Goal: Transaction & Acquisition: Obtain resource

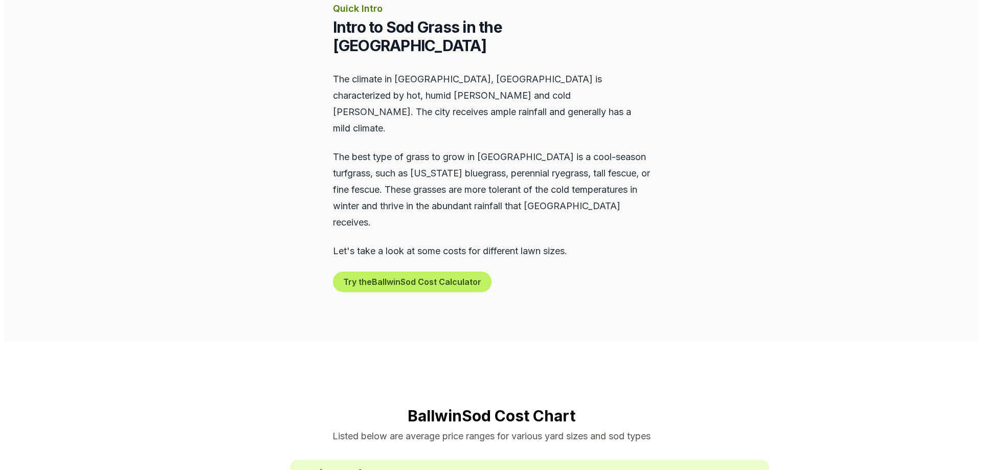
scroll to position [512, 0]
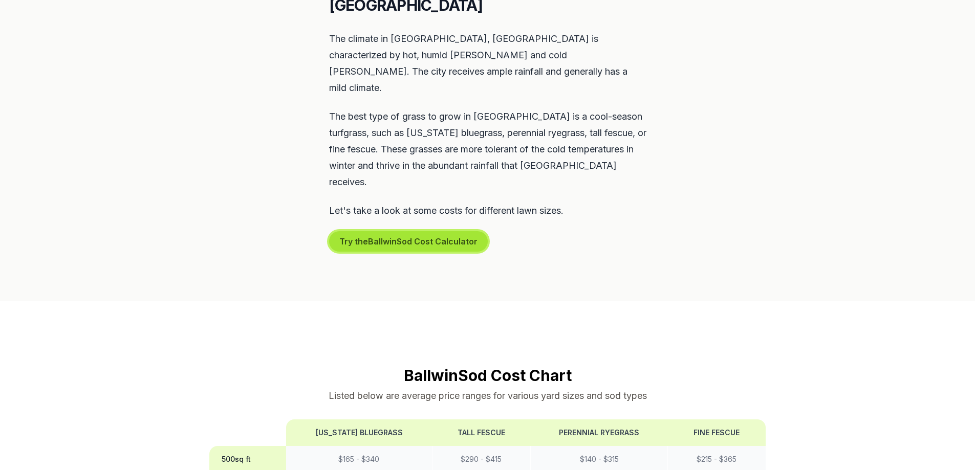
click at [432, 231] on button "Try the Ballwin Sod Cost Calculator" at bounding box center [408, 241] width 159 height 20
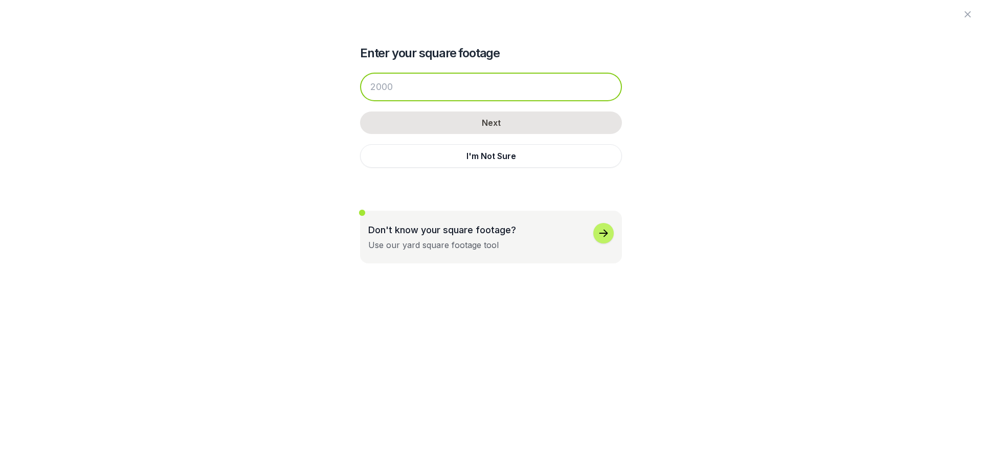
click at [418, 87] on input "number" at bounding box center [491, 87] width 262 height 29
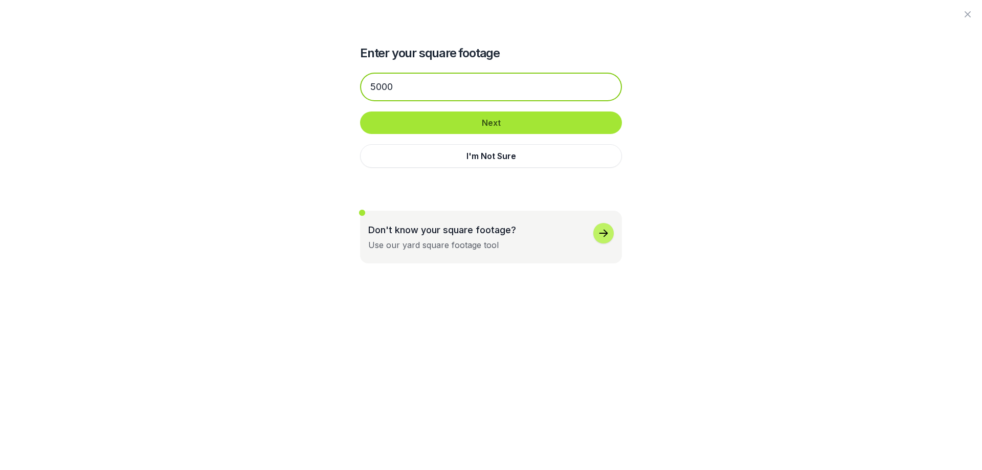
type input "5000"
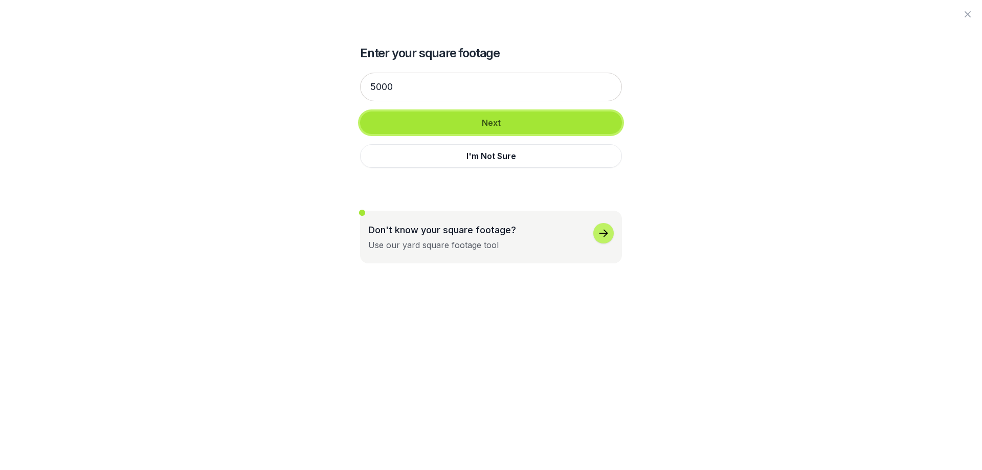
click at [533, 125] on button "Next" at bounding box center [491, 123] width 262 height 23
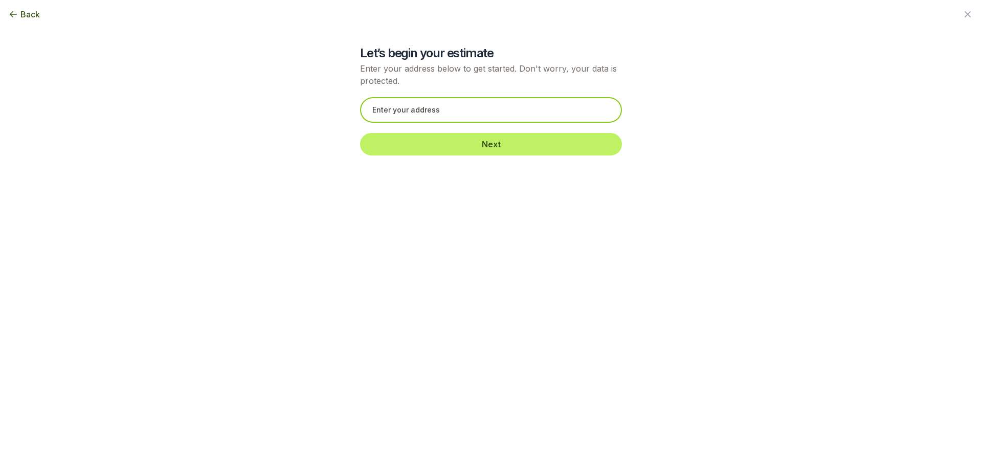
click at [504, 110] on input "text" at bounding box center [491, 110] width 262 height 26
paste input "[STREET_ADDRESS][PERSON_NAME]"
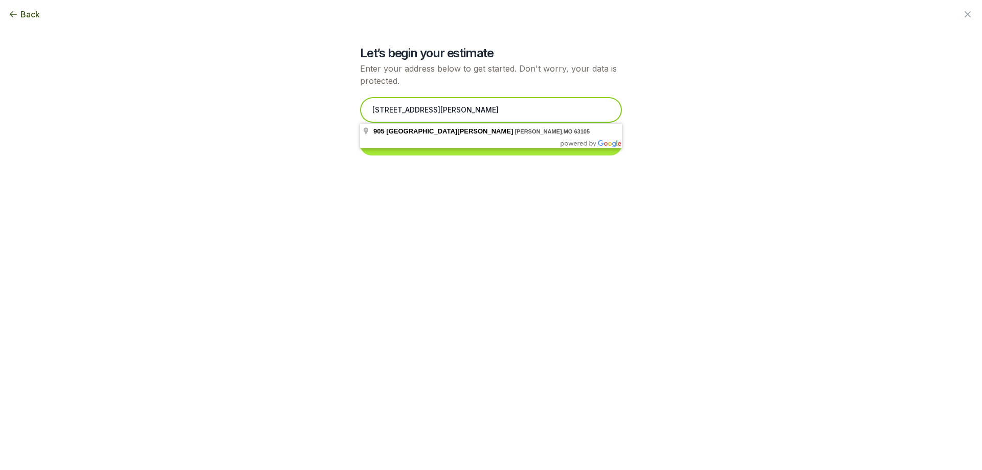
type input "[STREET_ADDRESS][PERSON_NAME]"
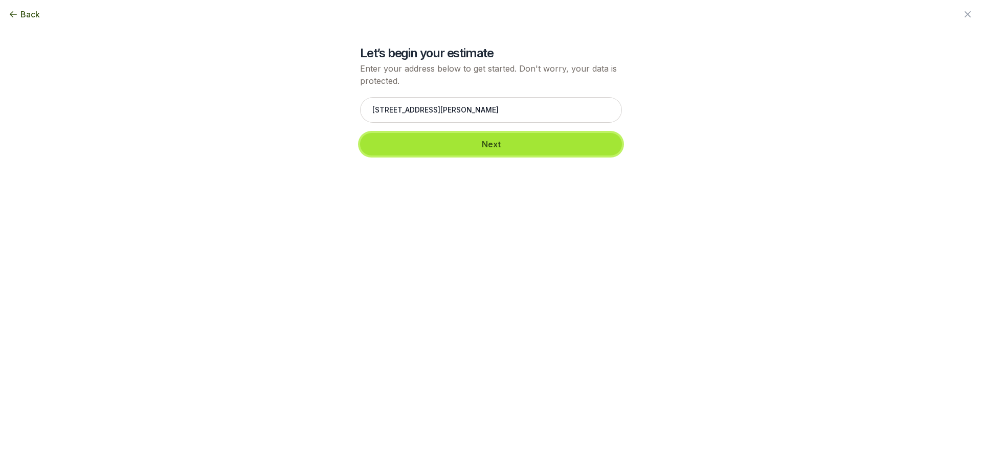
click at [487, 148] on button "Next" at bounding box center [491, 144] width 262 height 23
click at [517, 149] on button "Next" at bounding box center [491, 144] width 262 height 23
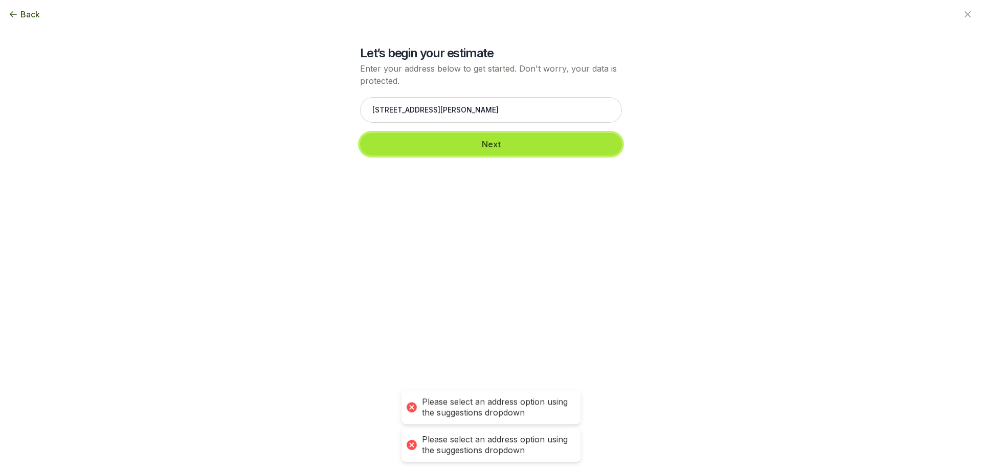
click at [517, 149] on button "Next" at bounding box center [491, 144] width 262 height 23
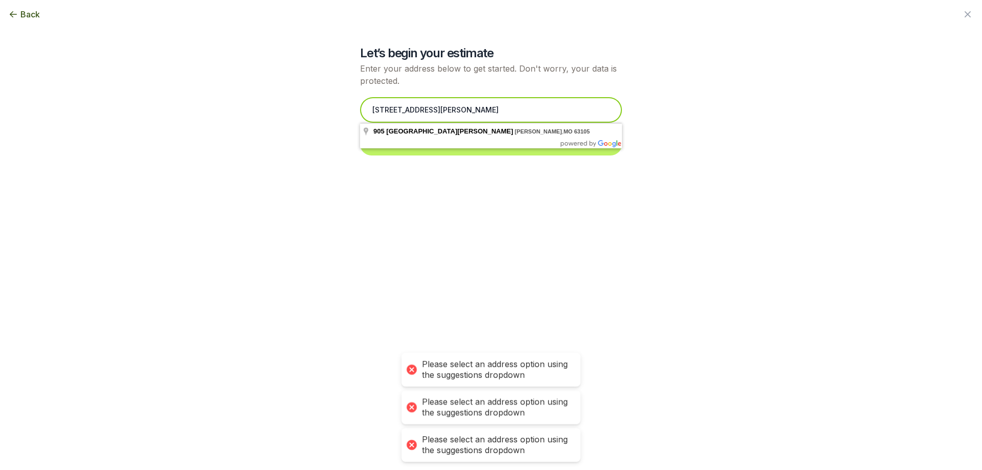
click at [502, 115] on input "[STREET_ADDRESS][PERSON_NAME]" at bounding box center [491, 110] width 262 height 26
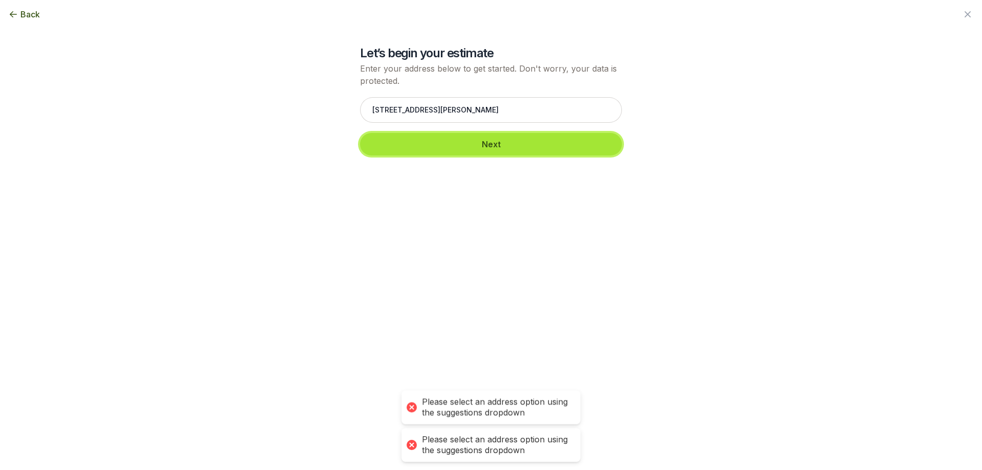
click at [427, 144] on button "Next" at bounding box center [491, 144] width 262 height 23
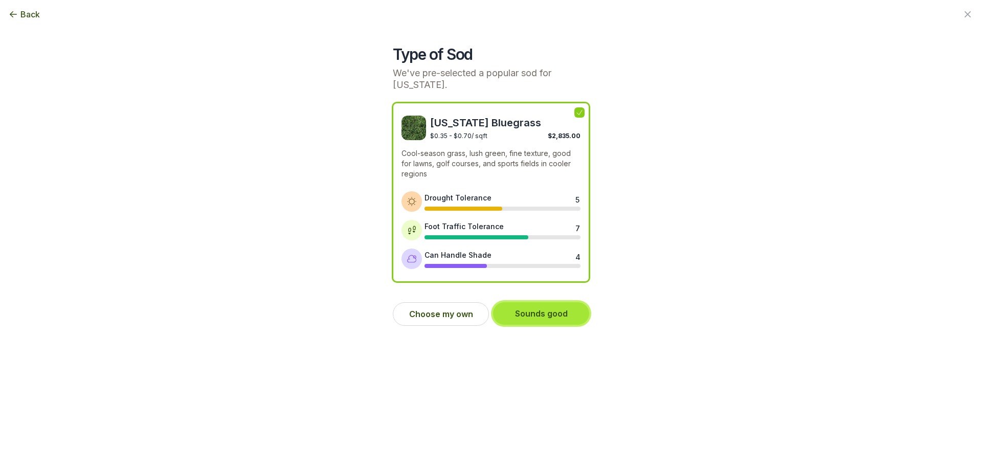
click at [546, 316] on button "Sounds good" at bounding box center [541, 313] width 96 height 23
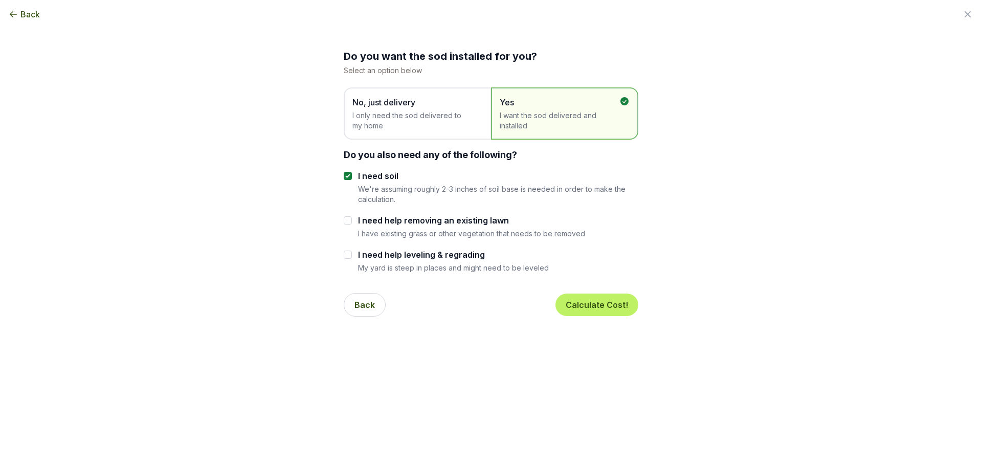
click at [460, 125] on span "I only need the sod delivered to my home" at bounding box center [413, 121] width 120 height 20
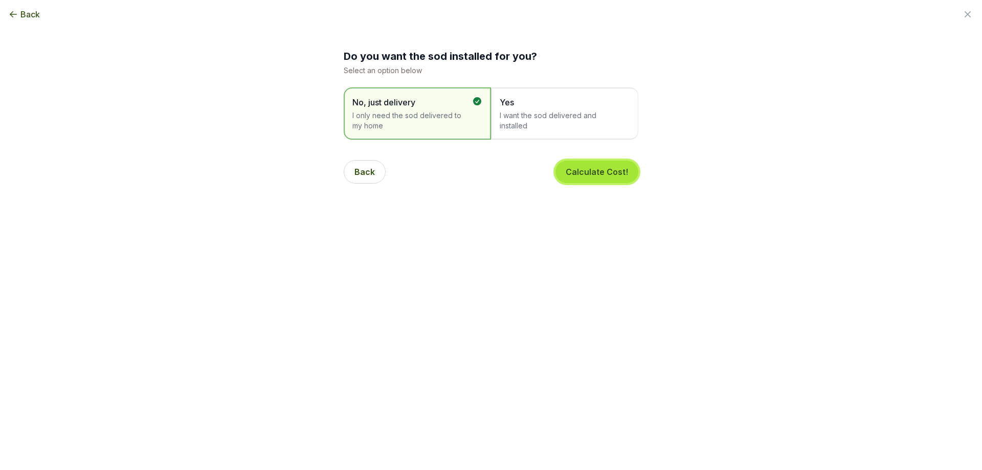
click at [602, 176] on button "Calculate Cost!" at bounding box center [597, 172] width 83 height 23
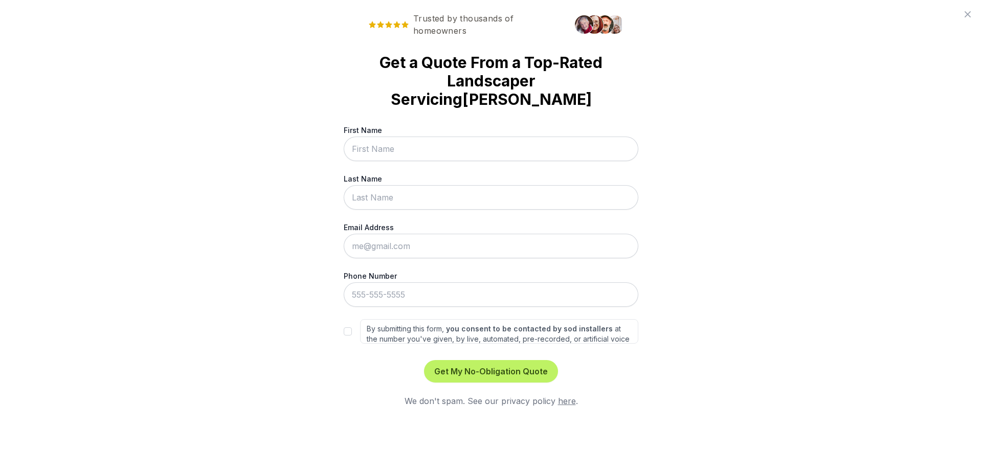
click at [429, 137] on input "First Name" at bounding box center [491, 149] width 295 height 25
type input "Anel"
type input "[PERSON_NAME]"
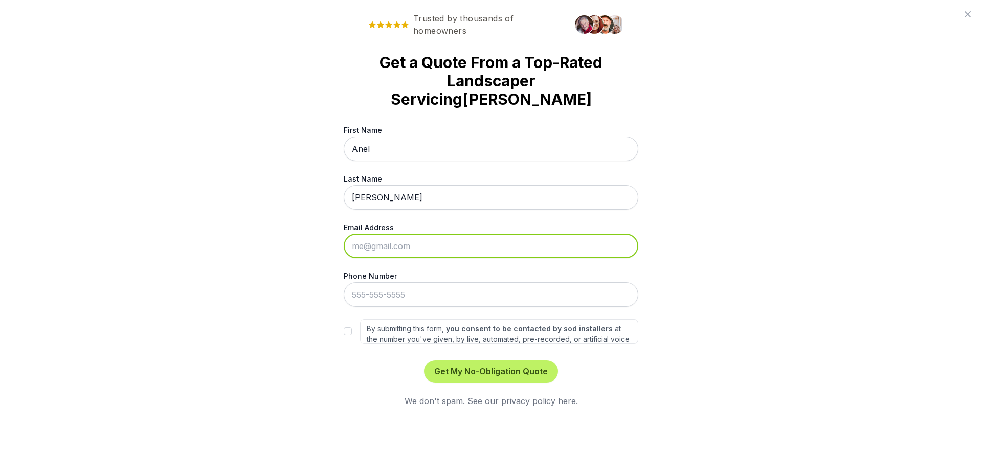
type input "[EMAIL_ADDRESS][DOMAIN_NAME]"
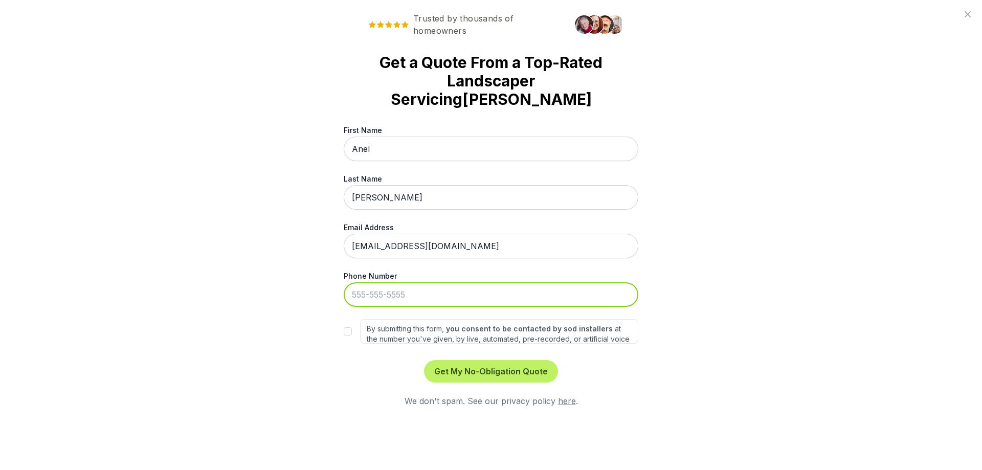
type input "[PHONE_NUMBER]"
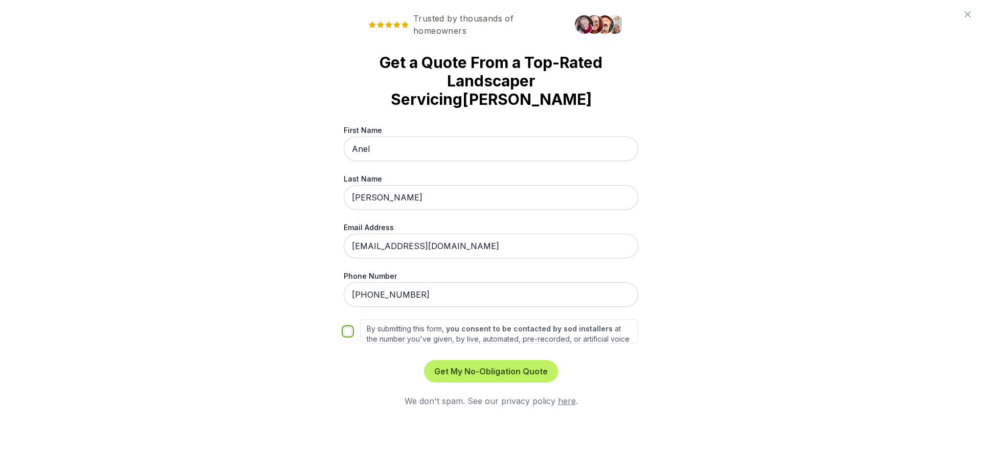
click at [345, 327] on input "By submitting this form, you consent to be contacted by sod installers at the n…" at bounding box center [348, 331] width 8 height 8
checkbox input "true"
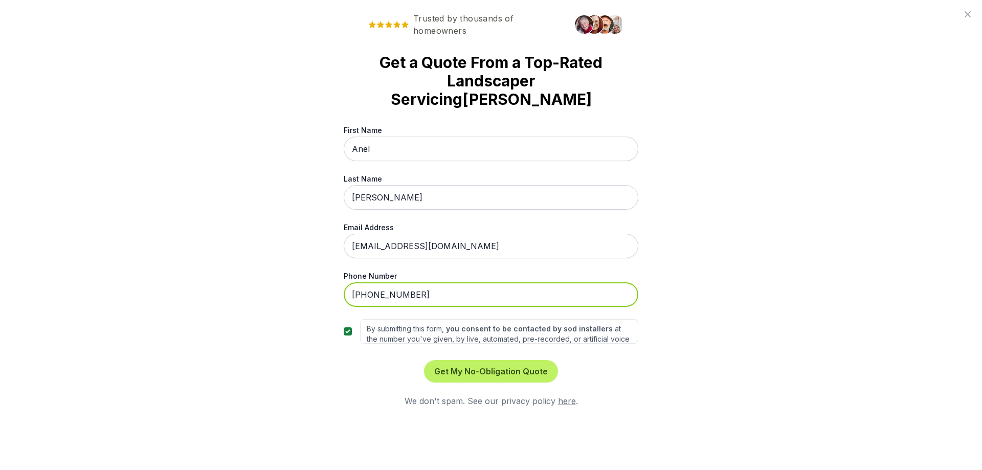
drag, startPoint x: 412, startPoint y: 278, endPoint x: 305, endPoint y: 265, distance: 107.3
click at [305, 265] on div "Trusted by thousands of homeowners Get a Quote From a Top-Rated Landscaper Serv…" at bounding box center [491, 235] width 982 height 470
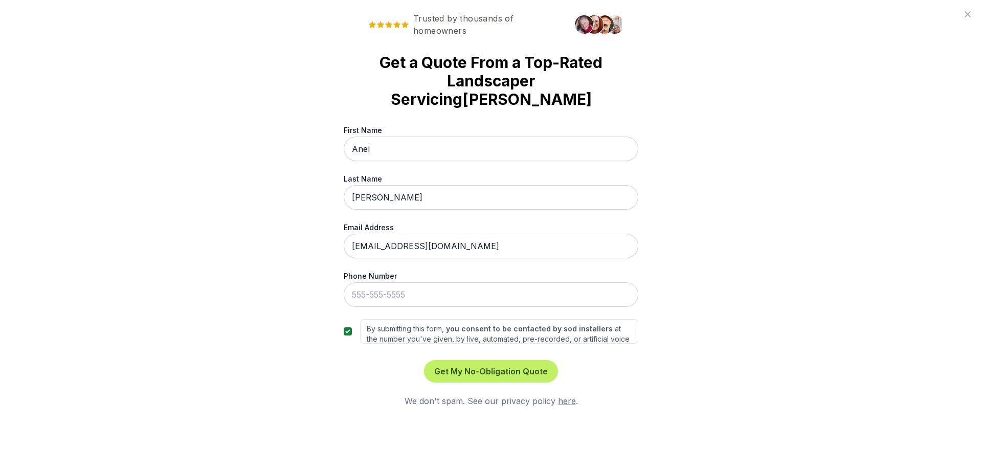
click at [304, 354] on div "Trusted by thousands of homeowners Get a Quote From a Top-Rated Landscaper Serv…" at bounding box center [491, 235] width 982 height 470
click at [489, 360] on button "Get My No-Obligation Quote" at bounding box center [491, 371] width 134 height 23
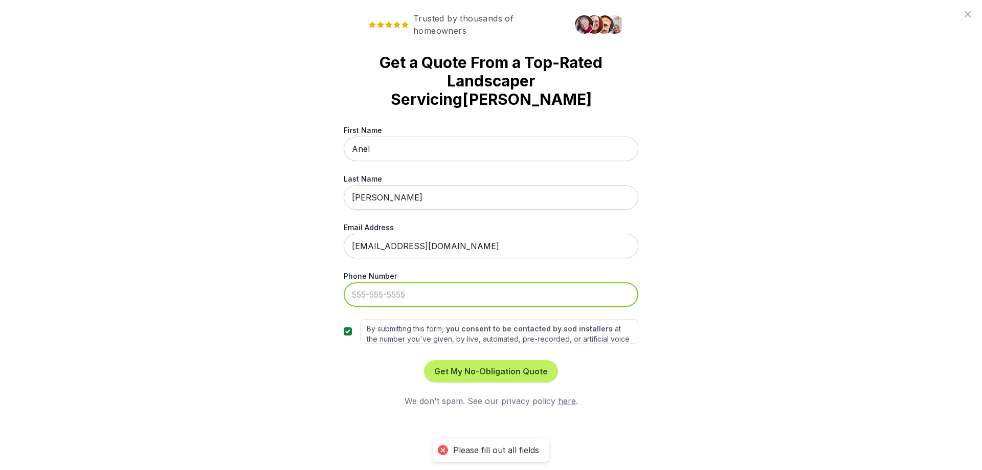
click at [425, 285] on input "Phone Number" at bounding box center [491, 294] width 295 height 25
type input "[PHONE_NUMBER]"
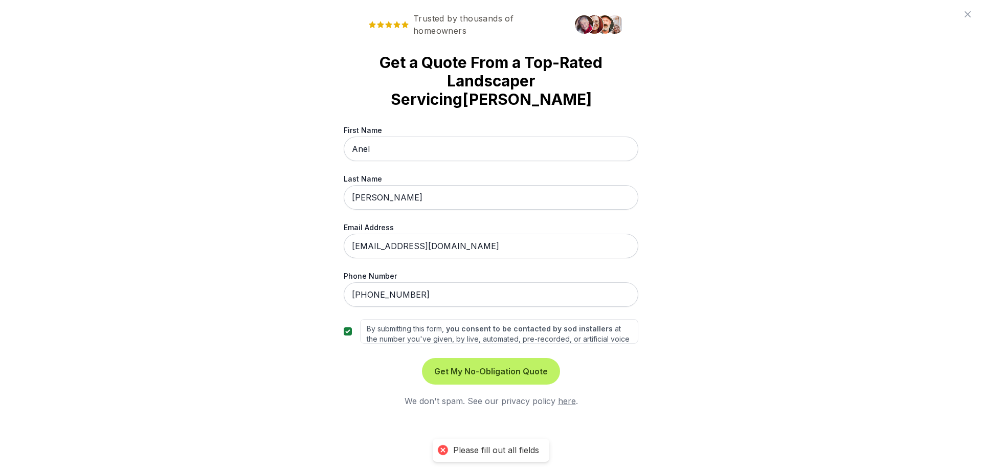
click at [474, 360] on button "Get My No-Obligation Quote" at bounding box center [491, 371] width 134 height 23
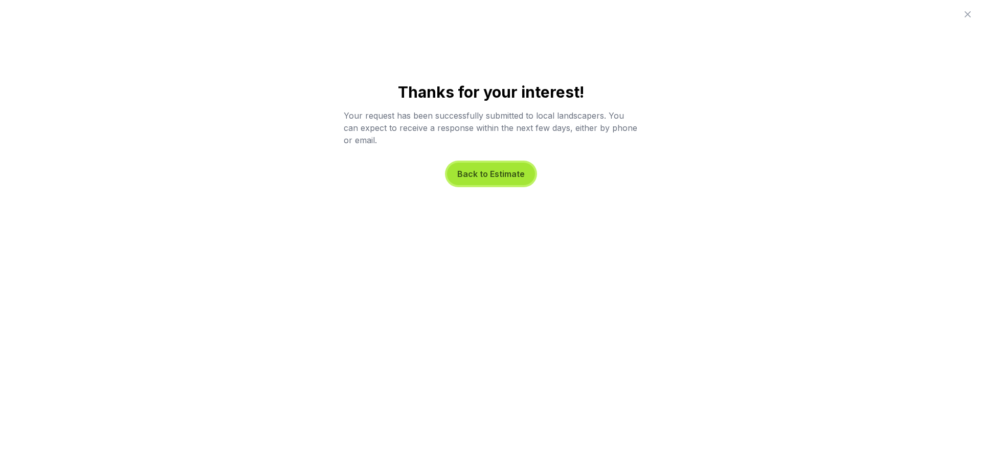
click at [514, 176] on button "Back to Estimate" at bounding box center [491, 174] width 88 height 23
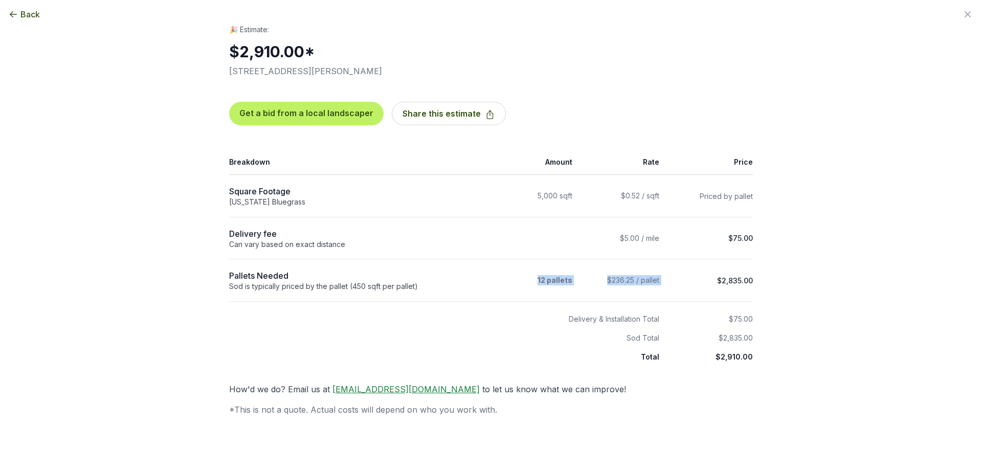
drag, startPoint x: 537, startPoint y: 282, endPoint x: 683, endPoint y: 286, distance: 145.4
click at [683, 286] on tr "Pallets Needed : 12 Sod is typically priced by the pallet (450 sqft per pallet)…" at bounding box center [491, 280] width 524 height 42
click at [684, 286] on td "$2,835.00" at bounding box center [709, 280] width 87 height 42
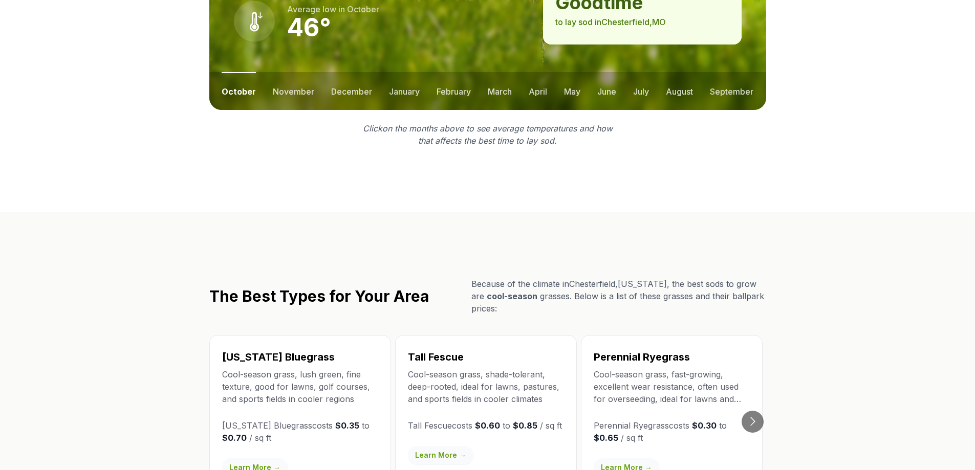
scroll to position [1689, 0]
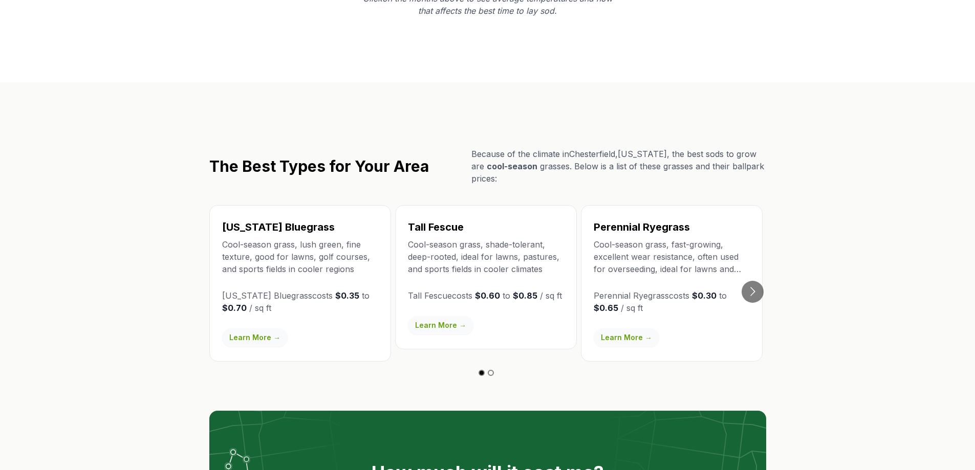
click at [451, 238] on p "Cool-season grass, shade-tolerant, deep-rooted, ideal for lawns, pastures, and …" at bounding box center [486, 256] width 156 height 37
click at [445, 220] on h3 "Tall Fescue" at bounding box center [486, 227] width 156 height 14
